Goal: Task Accomplishment & Management: Manage account settings

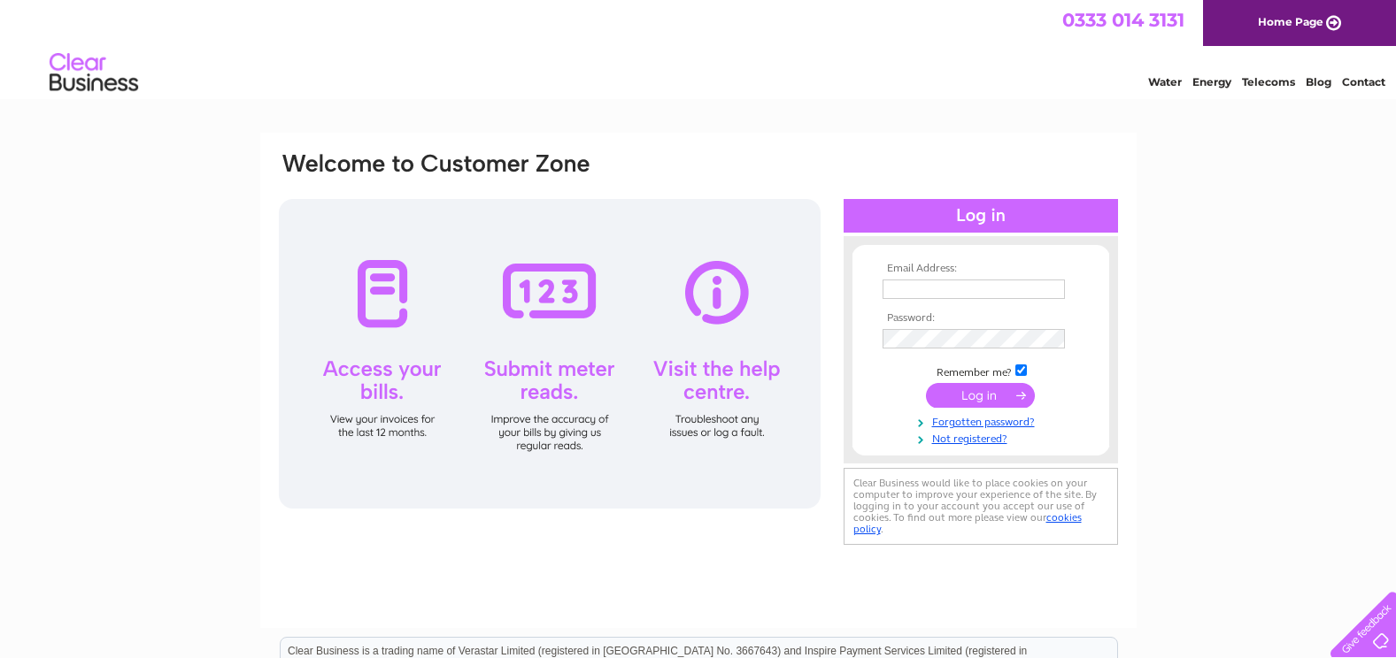
type input "[PERSON_NAME][EMAIL_ADDRESS][DOMAIN_NAME]"
click at [958, 390] on input "submit" at bounding box center [980, 395] width 109 height 25
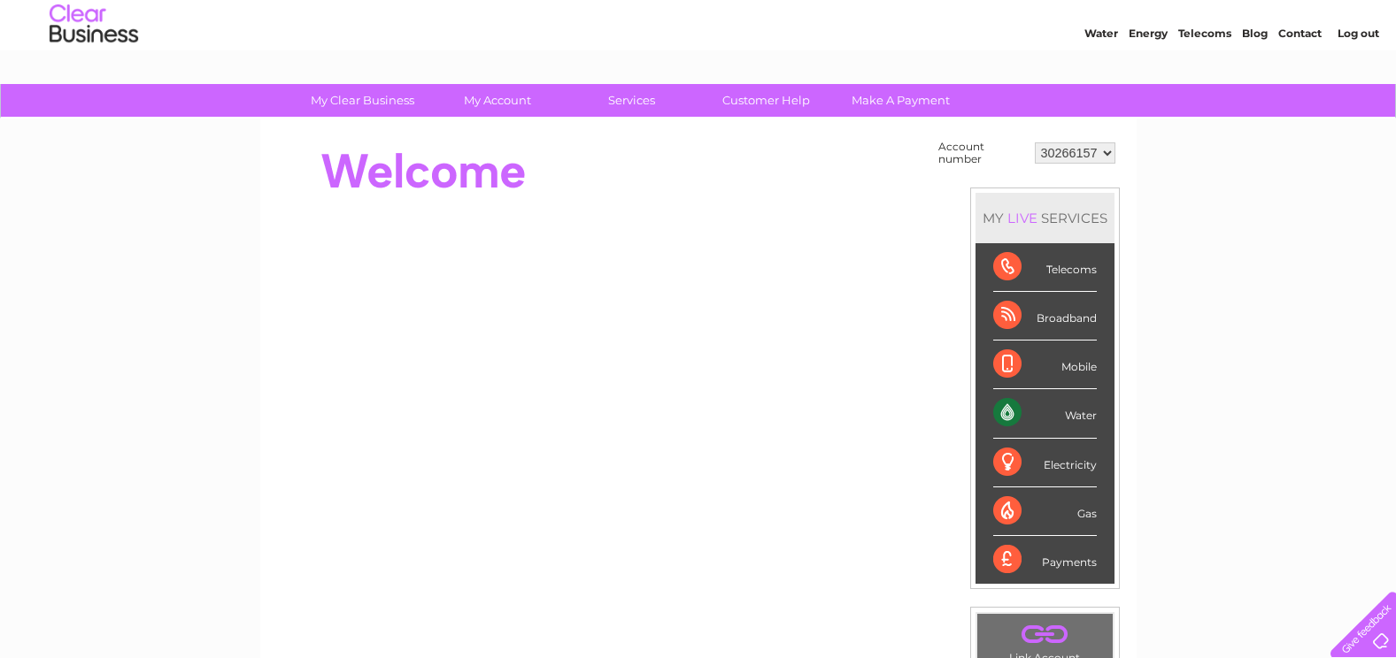
scroll to position [88, 0]
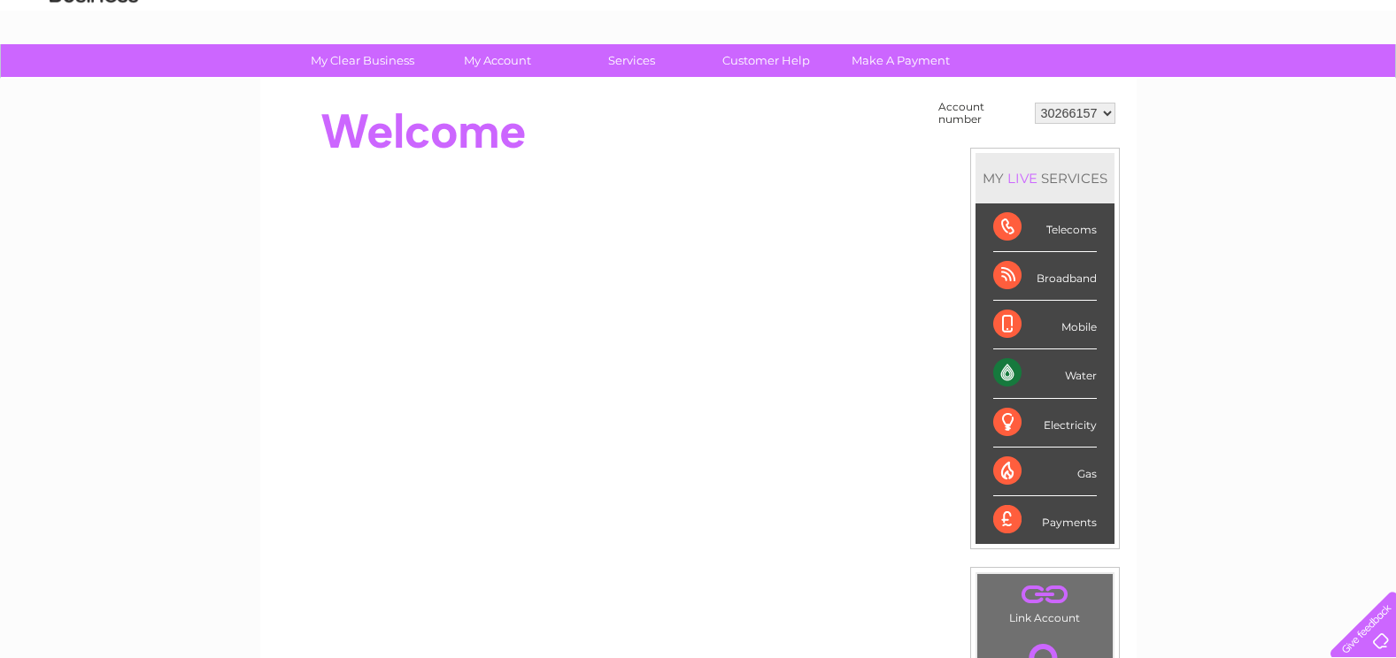
click at [1096, 372] on li "Water" at bounding box center [1044, 374] width 139 height 49
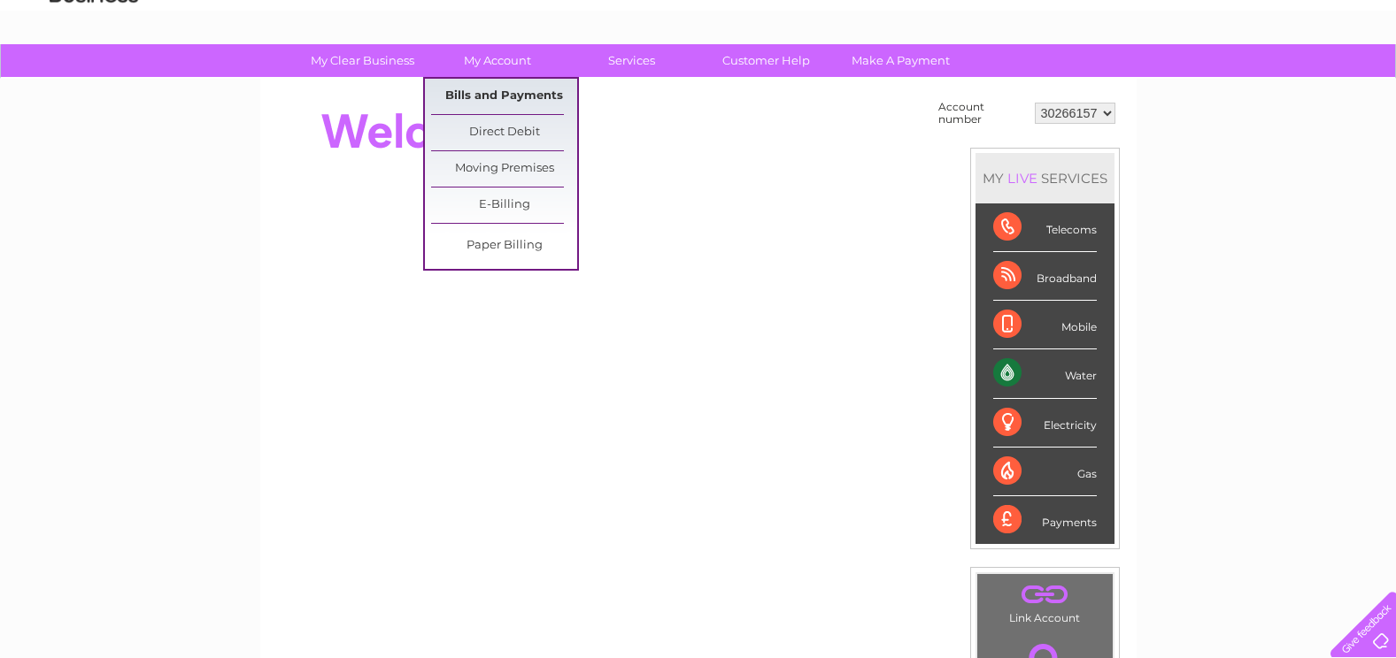
click at [494, 96] on link "Bills and Payments" at bounding box center [504, 96] width 146 height 35
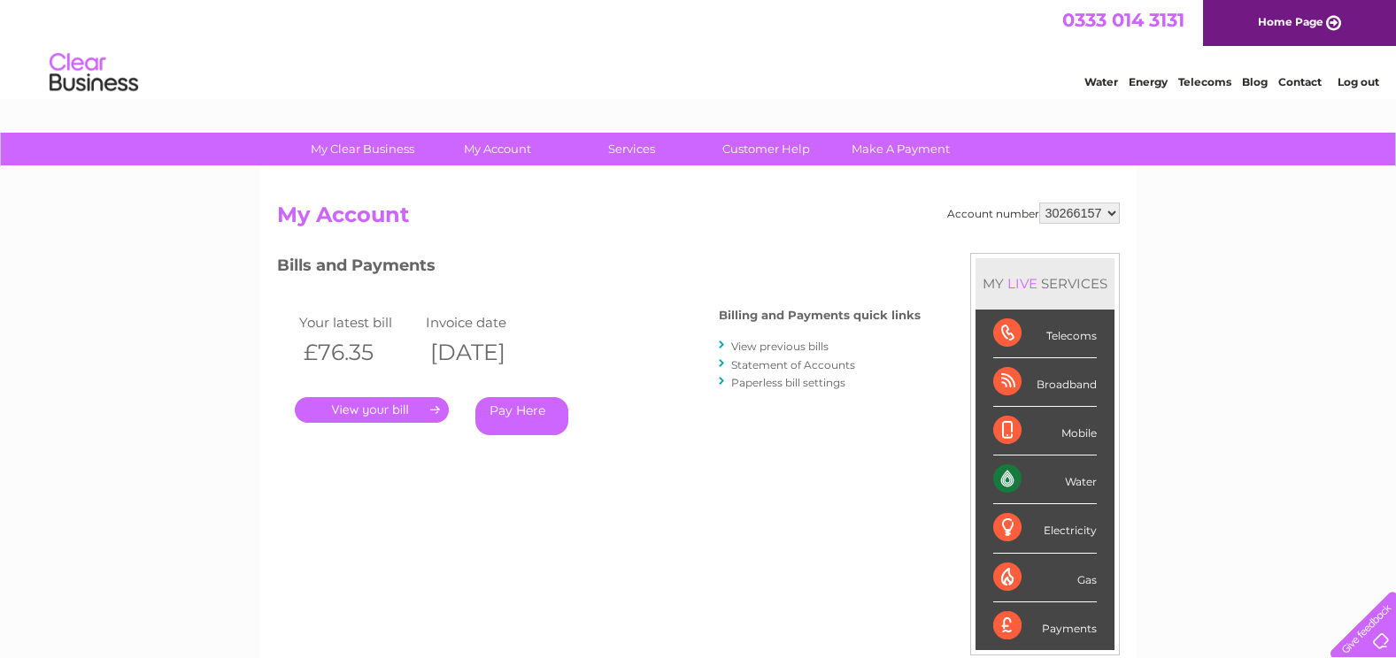
click at [372, 403] on link "." at bounding box center [372, 410] width 154 height 26
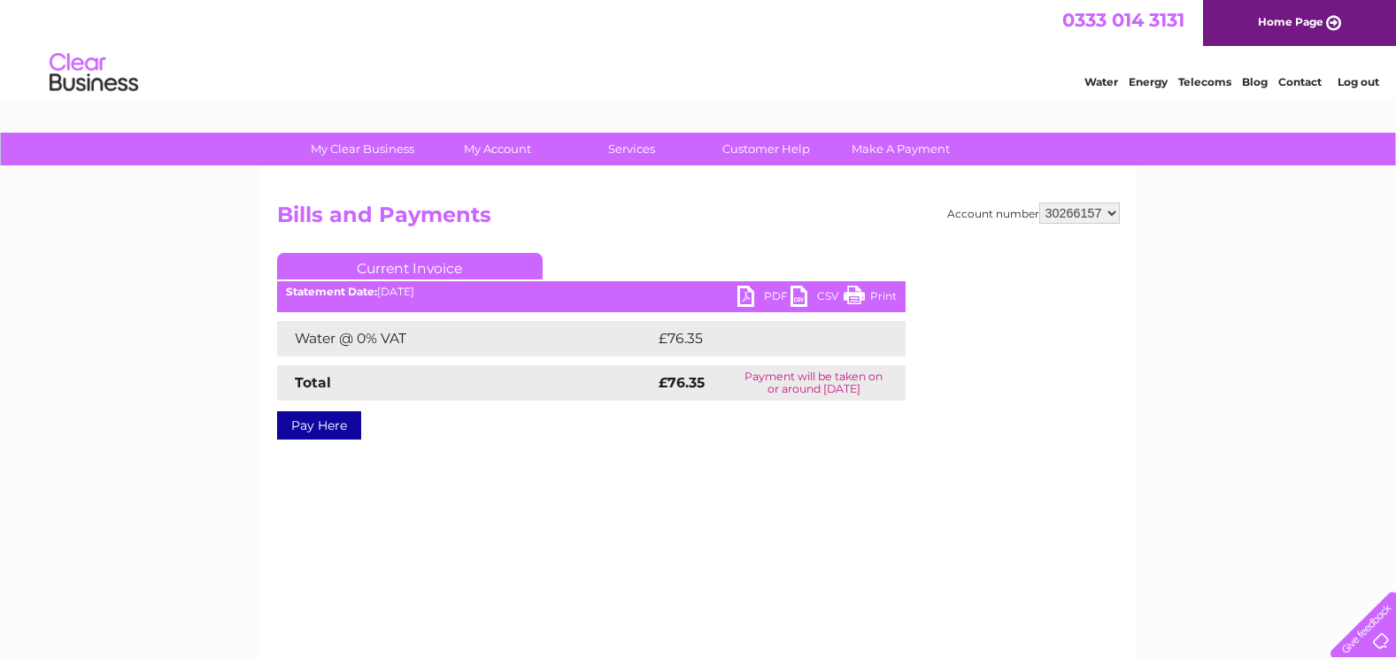
click at [747, 290] on link "PDF" at bounding box center [763, 299] width 53 height 26
